Goal: Task Accomplishment & Management: Use online tool/utility

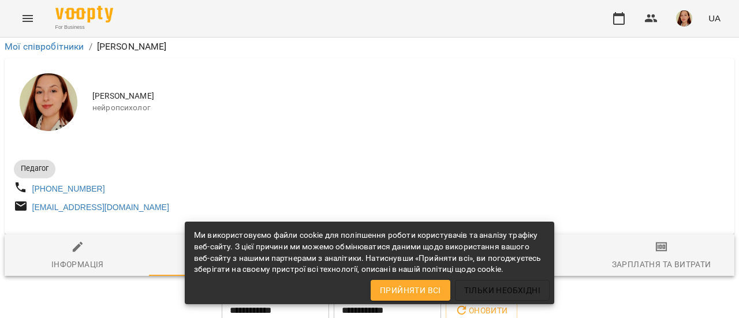
scroll to position [186, 0]
click at [634, 240] on span "Зарплатня та Витрати" at bounding box center [662, 255] width 132 height 31
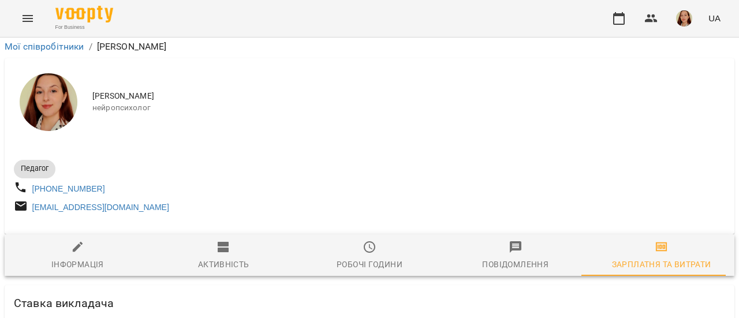
scroll to position [115, 0]
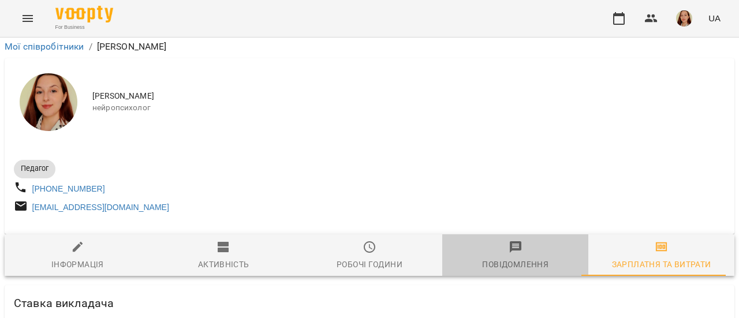
click at [515, 240] on icon "button" at bounding box center [516, 247] width 14 height 14
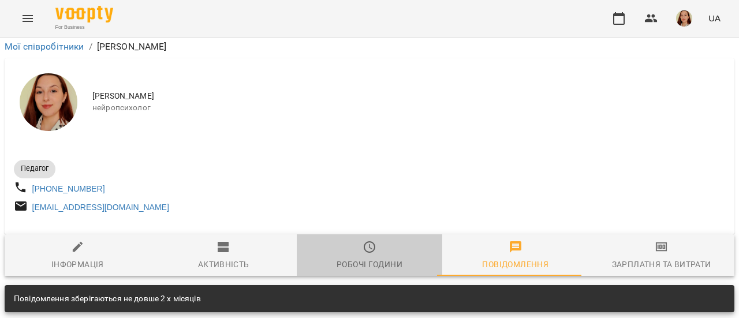
click at [371, 258] on div "Робочі години" at bounding box center [370, 265] width 66 height 14
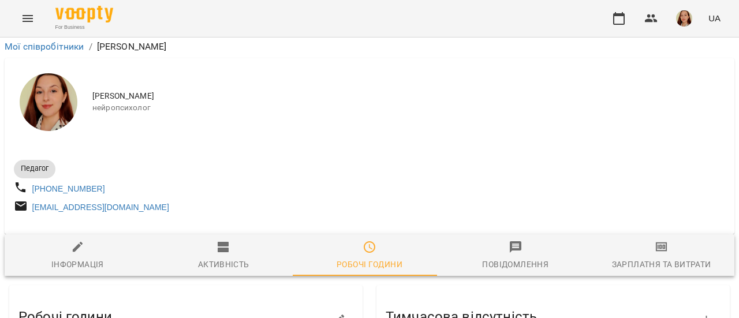
scroll to position [27, 0]
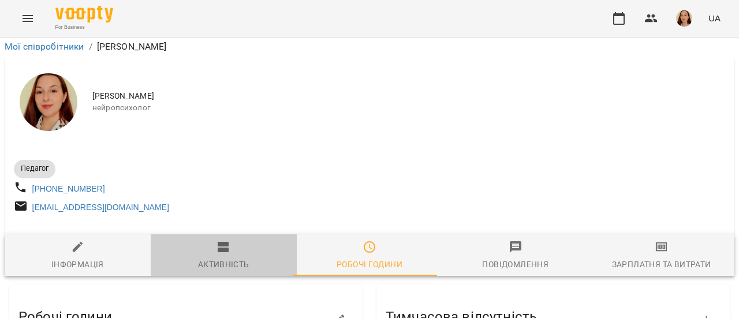
click at [225, 240] on span "Активність" at bounding box center [224, 255] width 132 height 31
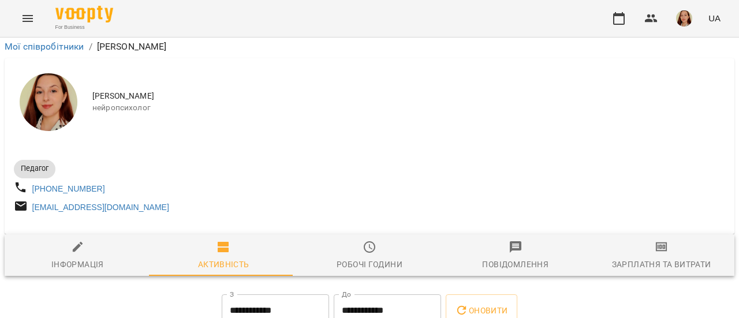
scroll to position [255, 0]
click at [627, 18] on button "button" at bounding box center [619, 19] width 28 height 28
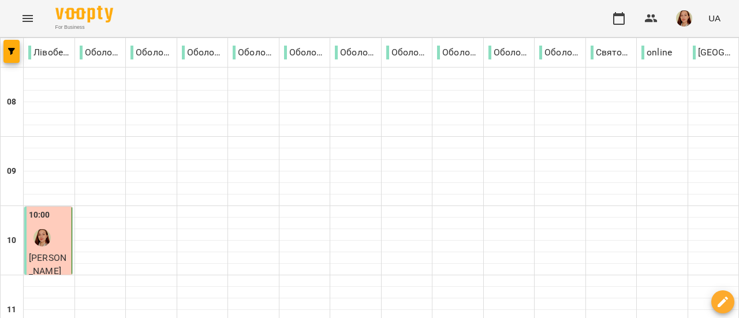
scroll to position [89, 0]
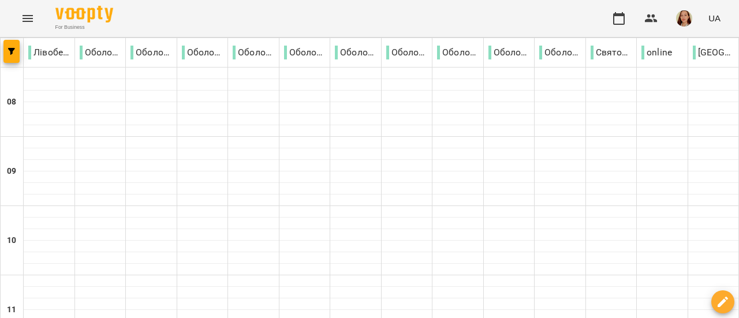
type input "**********"
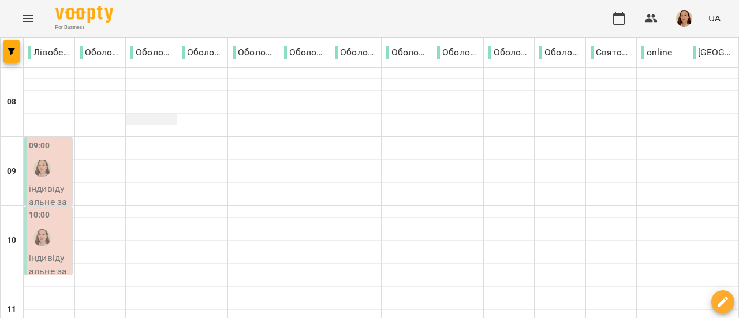
scroll to position [65, 0]
click at [66, 140] on div "09:00" at bounding box center [49, 161] width 40 height 42
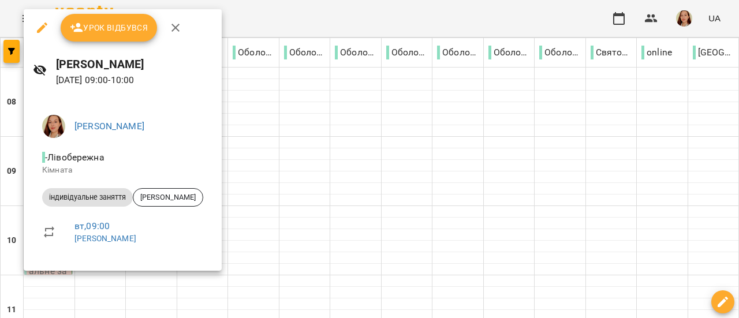
click at [259, 131] on div at bounding box center [369, 159] width 739 height 318
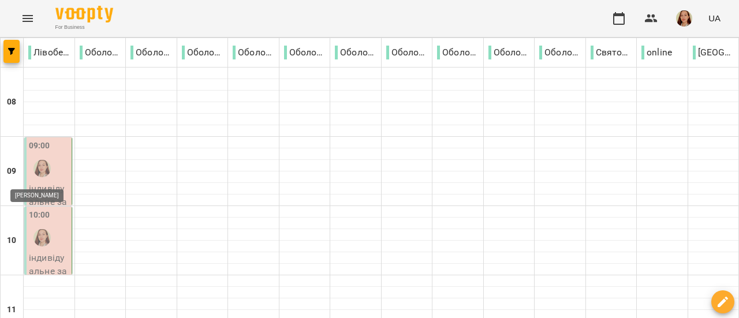
click at [47, 229] on img "Петренко Анастасія" at bounding box center [42, 237] width 17 height 17
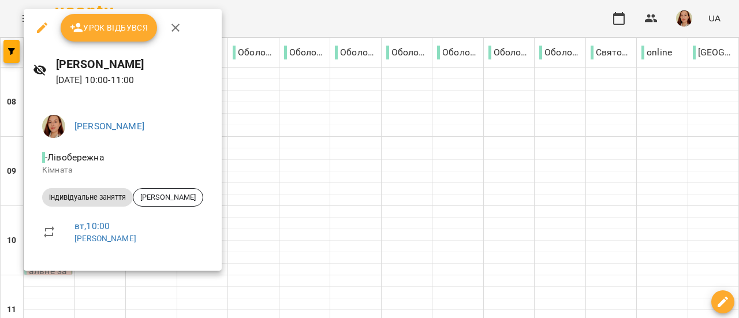
click at [253, 151] on div at bounding box center [369, 159] width 739 height 318
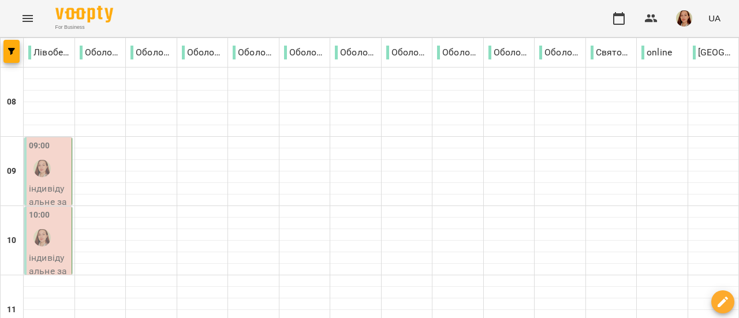
scroll to position [70, 0]
